Goal: Task Accomplishment & Management: Manage account settings

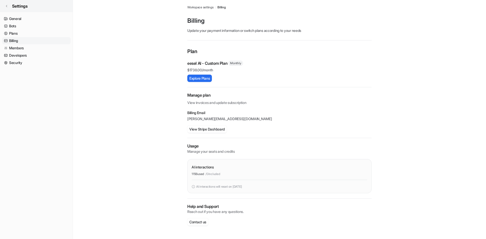
click at [5, 5] on icon at bounding box center [6, 6] width 3 height 3
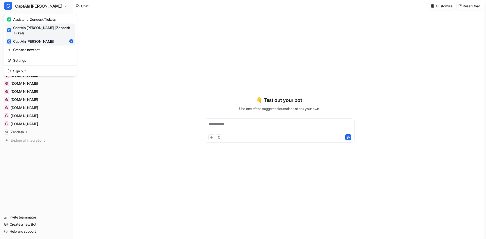
type textarea "**********"
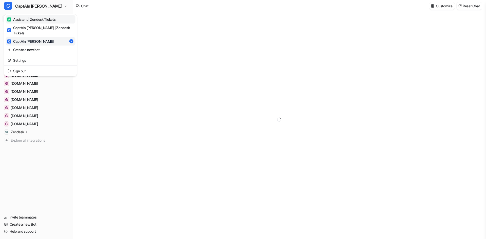
click at [38, 21] on div "A Assistent | Zendesk Tickets" at bounding box center [31, 19] width 48 height 5
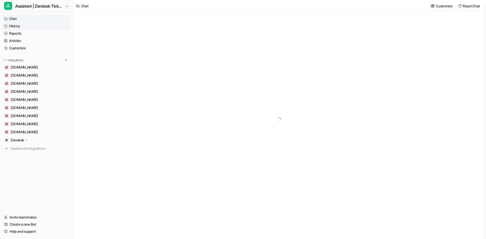
click at [17, 28] on link "History" at bounding box center [36, 26] width 69 height 7
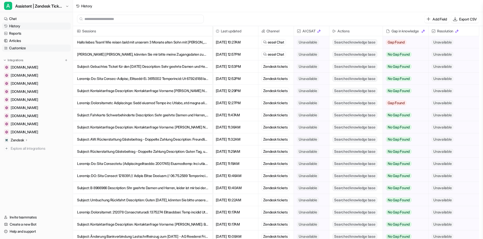
click at [23, 49] on link "Customize" at bounding box center [36, 48] width 69 height 7
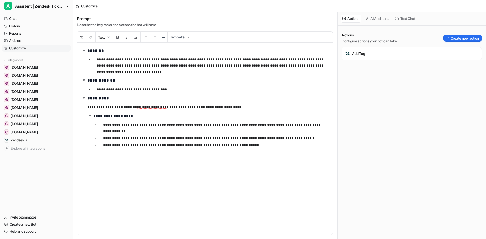
click at [23, 141] on p "Zendesk" at bounding box center [17, 140] width 13 height 5
click at [29, 170] on p "AI Copilot" at bounding box center [22, 169] width 15 height 5
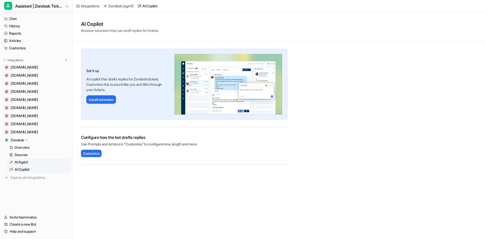
click at [23, 163] on p "AI Agent" at bounding box center [21, 162] width 13 height 5
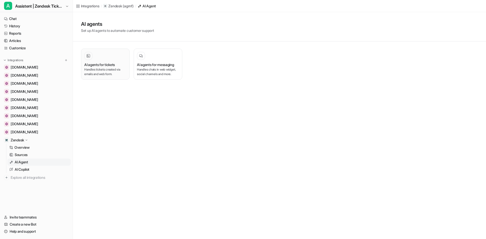
click at [107, 67] on h3 "AI agents for tickets" at bounding box center [99, 64] width 31 height 5
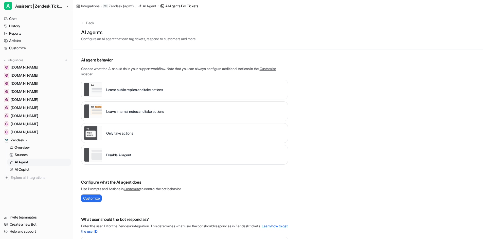
click at [90, 58] on p "AI agent behavior" at bounding box center [184, 60] width 207 height 6
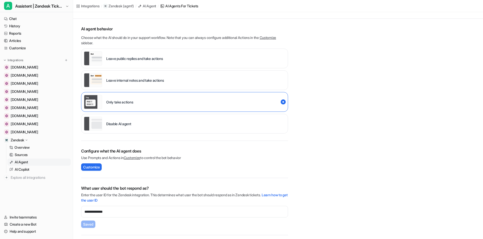
scroll to position [64, 0]
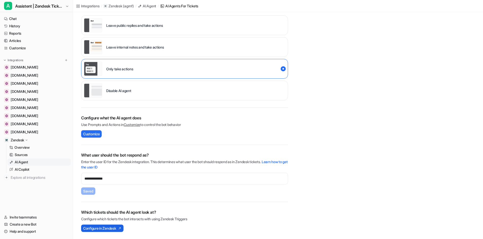
click at [91, 229] on span "Configure in Zendesk" at bounding box center [99, 228] width 33 height 5
click at [20, 25] on link "History" at bounding box center [36, 26] width 69 height 7
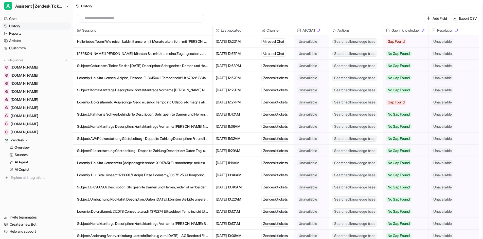
scroll to position [1, 0]
drag, startPoint x: 318, startPoint y: 30, endPoint x: 311, endPoint y: 31, distance: 7.3
click at [311, 31] on span "AI CSAT" at bounding box center [311, 30] width 31 height 10
click at [18, 21] on link "Chat" at bounding box center [36, 18] width 69 height 7
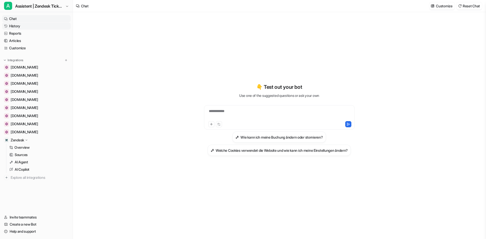
click at [18, 27] on link "History" at bounding box center [36, 26] width 69 height 7
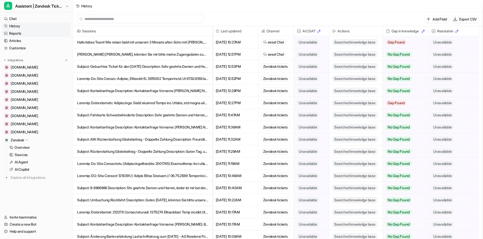
click at [18, 32] on link "Reports" at bounding box center [36, 33] width 69 height 7
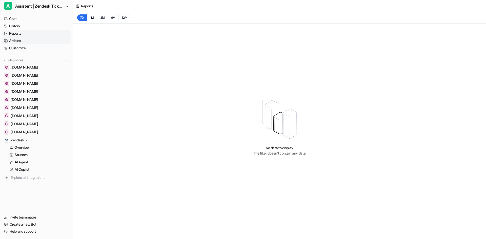
click at [18, 41] on link "Articles" at bounding box center [36, 40] width 69 height 7
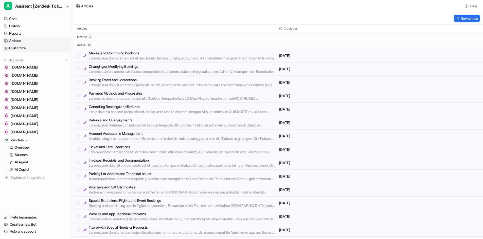
click at [22, 49] on link "Customize" at bounding box center [36, 48] width 69 height 7
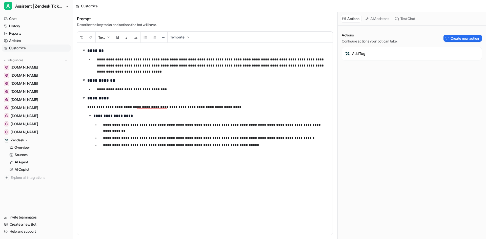
click at [385, 25] on div "AI Assistant" at bounding box center [378, 18] width 28 height 13
click at [384, 22] on button "AI Assistant" at bounding box center [378, 19] width 28 height 8
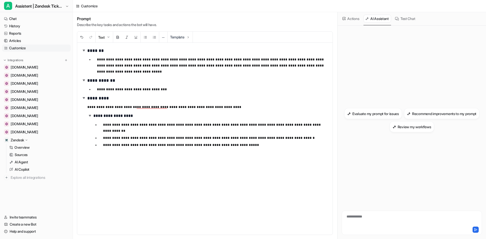
click at [409, 22] on button "Test Chat" at bounding box center [405, 19] width 24 height 8
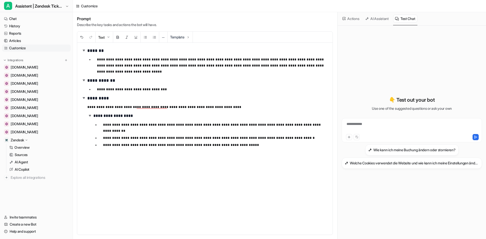
click at [21, 141] on p "Zendesk" at bounding box center [17, 140] width 13 height 5
click at [24, 149] on p "Overview" at bounding box center [21, 147] width 15 height 5
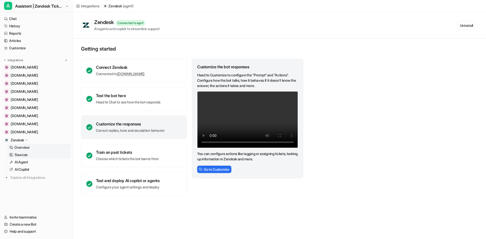
click at [23, 156] on p "Sources" at bounding box center [21, 154] width 13 height 5
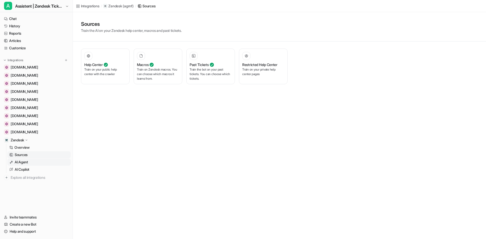
click at [22, 161] on p "AI Agent" at bounding box center [21, 162] width 13 height 5
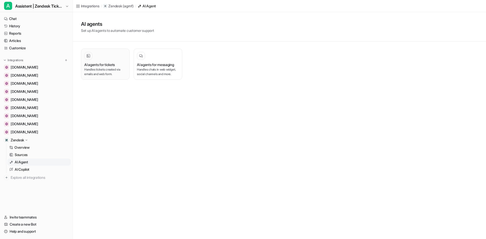
click at [93, 71] on p "Handles tickets created via emails and web form." at bounding box center [105, 71] width 42 height 9
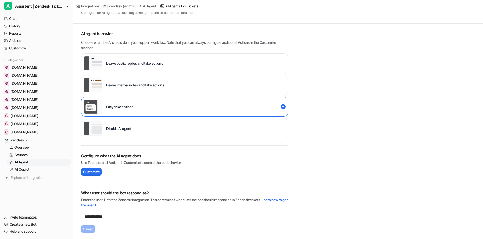
scroll to position [64, 0]
